Goal: Task Accomplishment & Management: Manage account settings

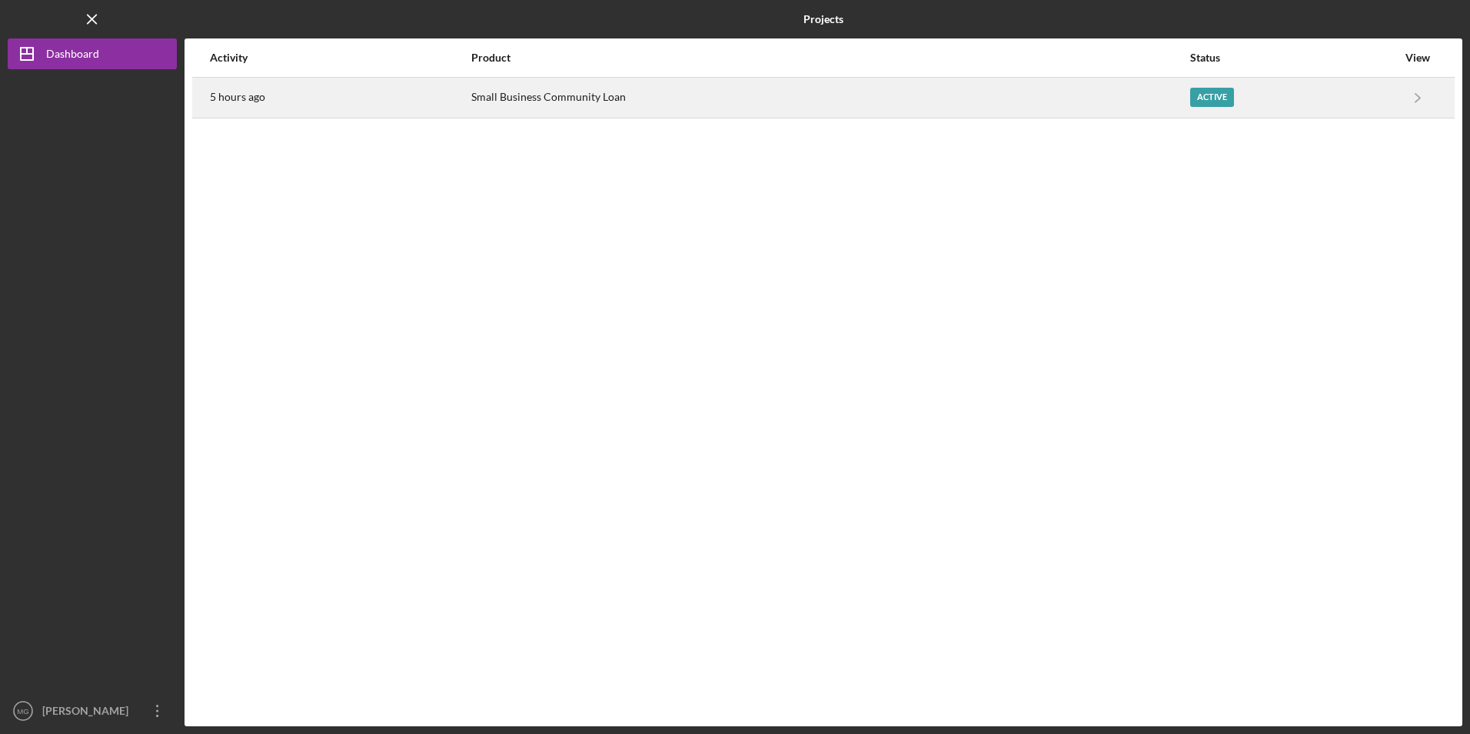
click at [535, 100] on div "Small Business Community Loan" at bounding box center [829, 97] width 717 height 38
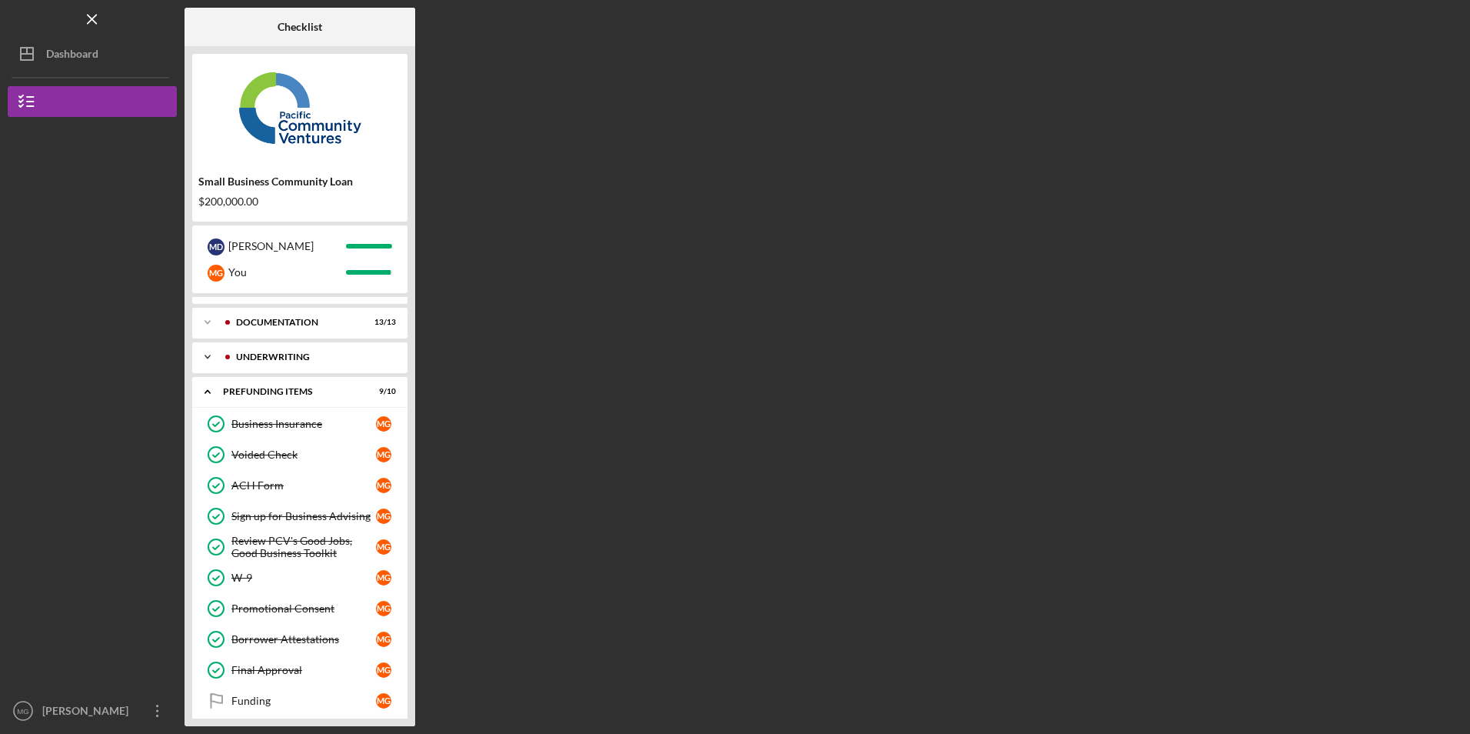
scroll to position [37, 0]
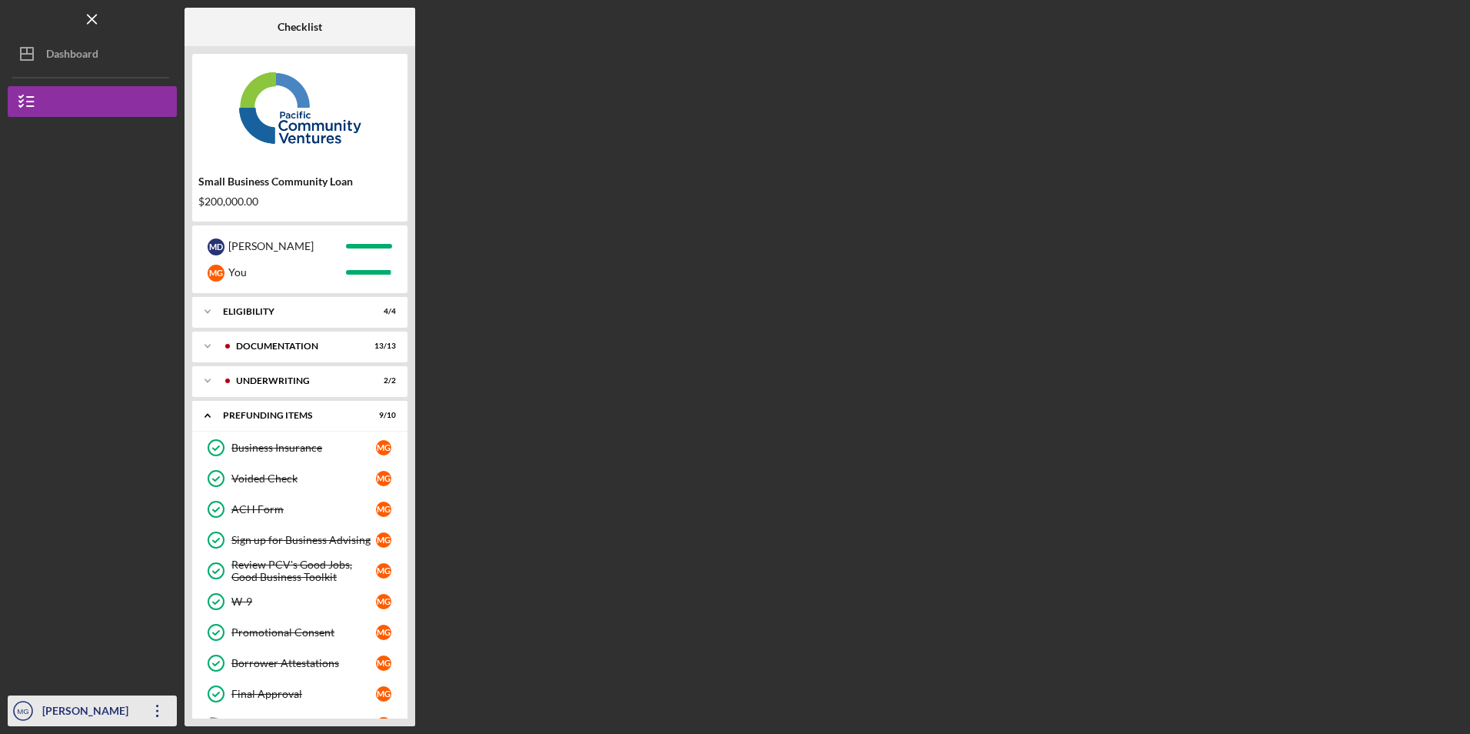
click at [152, 711] on icon "Icon/Overflow" at bounding box center [157, 710] width 38 height 38
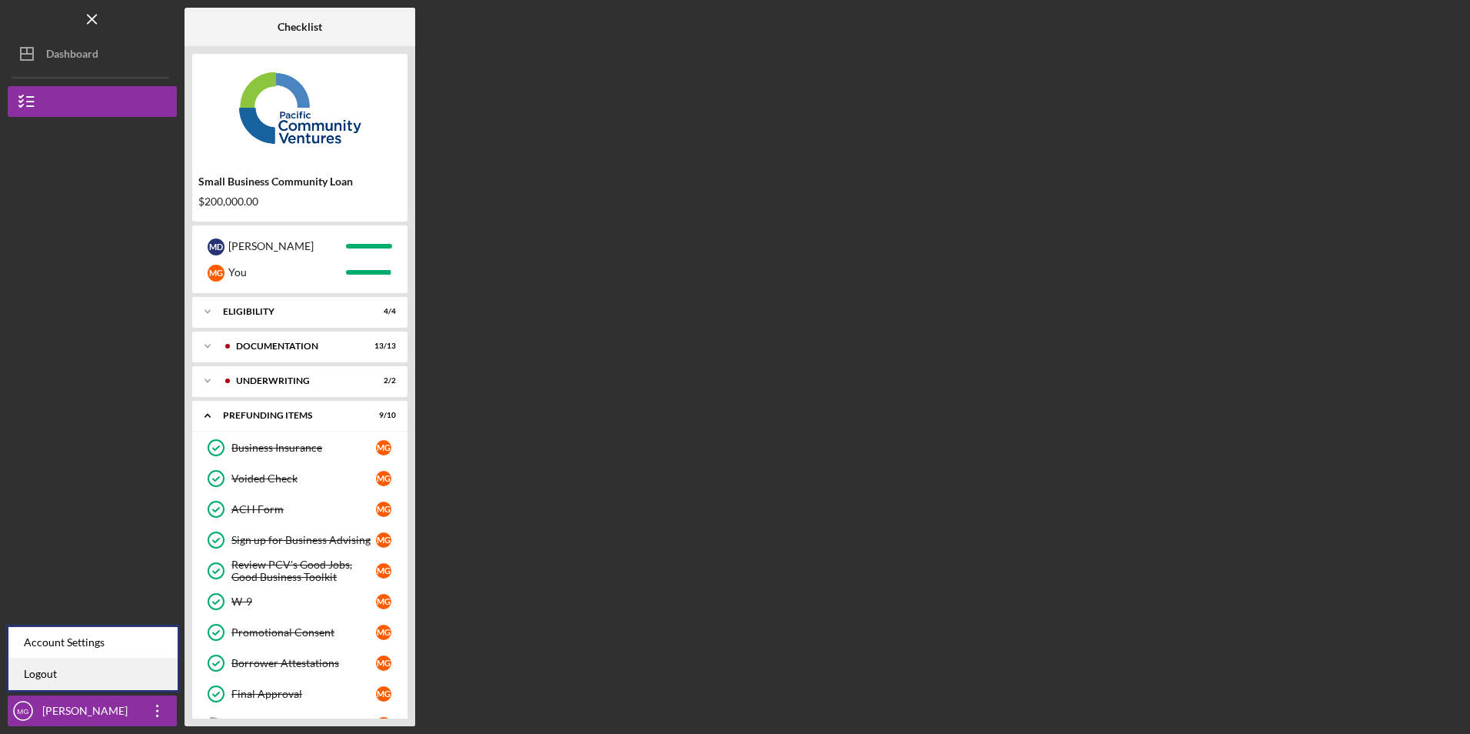
click at [114, 663] on link "Logout" at bounding box center [92, 674] width 169 height 32
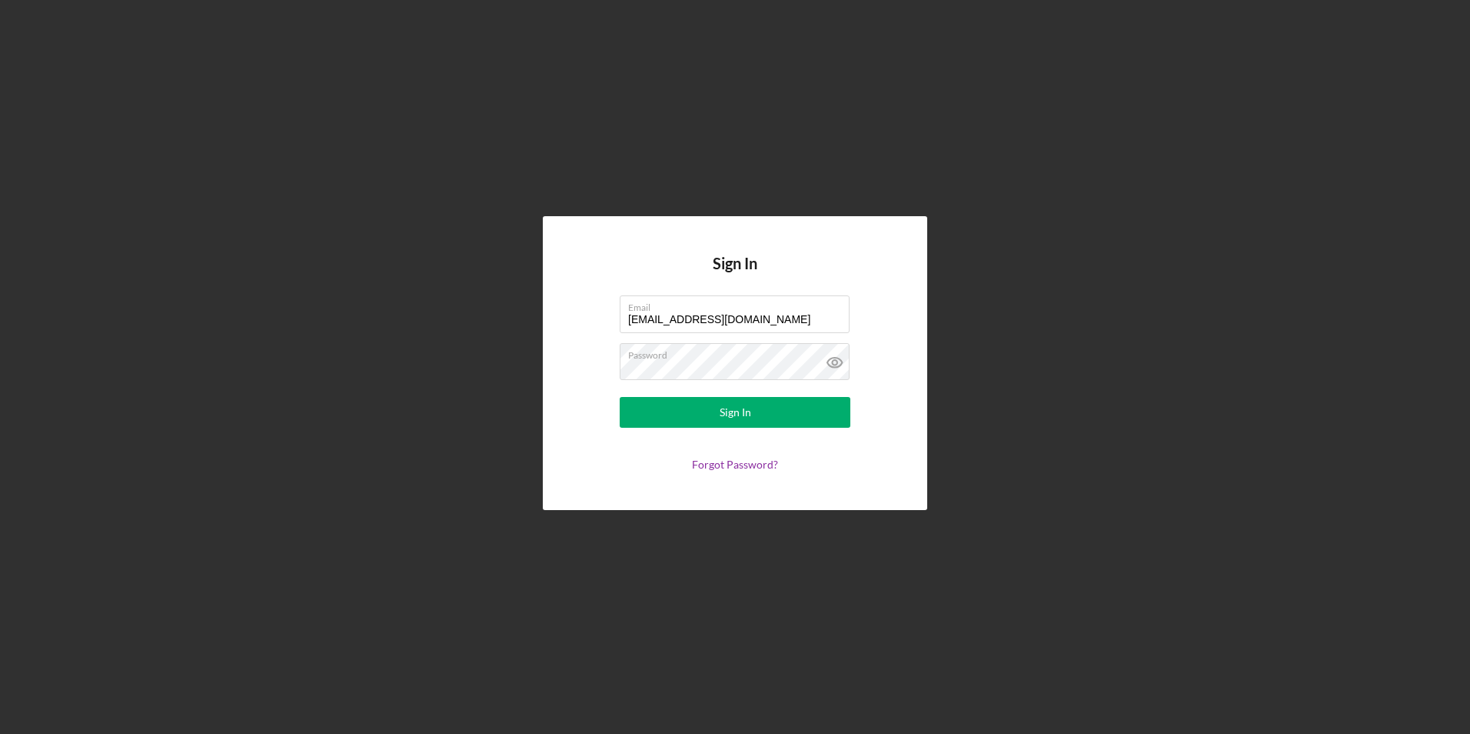
drag, startPoint x: 749, startPoint y: 319, endPoint x: 519, endPoint y: 309, distance: 230.2
click at [520, 315] on div "Sign In Email [EMAIL_ADDRESS][DOMAIN_NAME] Password Sign In Forgot Password?" at bounding box center [735, 363] width 1455 height 726
type input "[EMAIL_ADDRESS][DOMAIN_NAME]"
click at [686, 419] on button "Sign In" at bounding box center [735, 412] width 231 height 31
